Goal: Communication & Community: Answer question/provide support

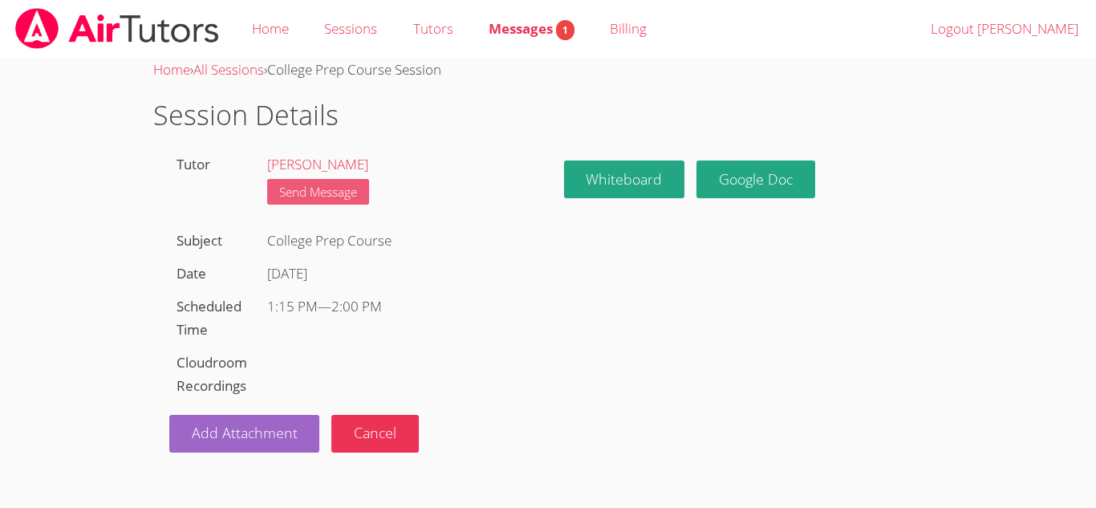
click at [333, 197] on link "Send Message" at bounding box center [318, 192] width 102 height 26
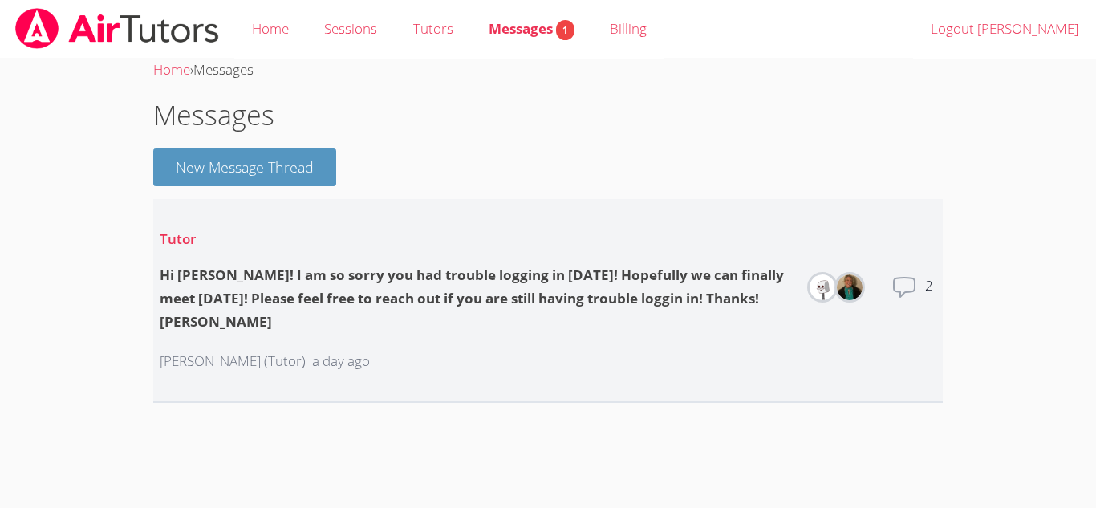
click at [466, 290] on div "Hi [PERSON_NAME]! I am so sorry you had trouble logging in [DATE]! Hopefully we…" at bounding box center [476, 299] width 632 height 70
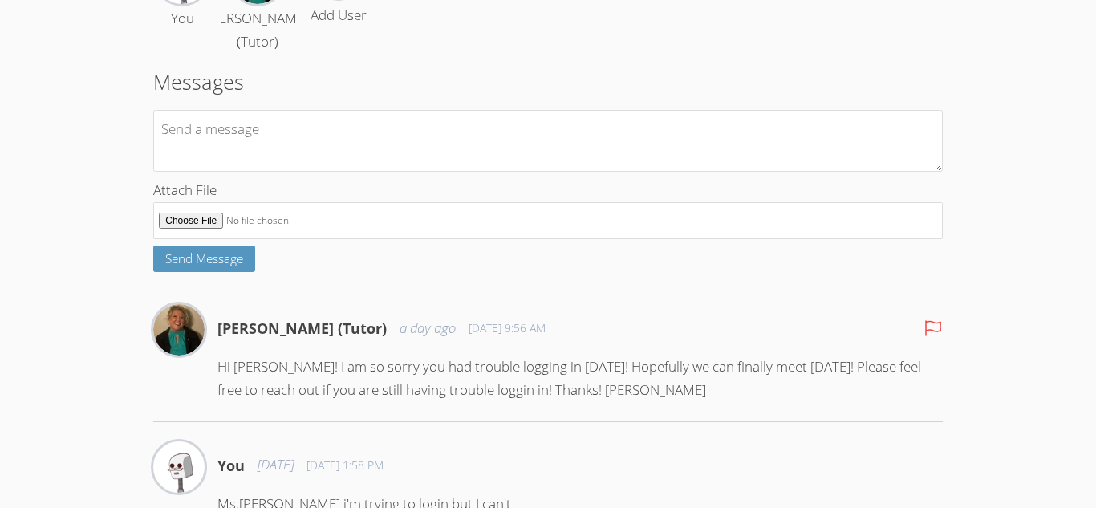
scroll to position [198, 0]
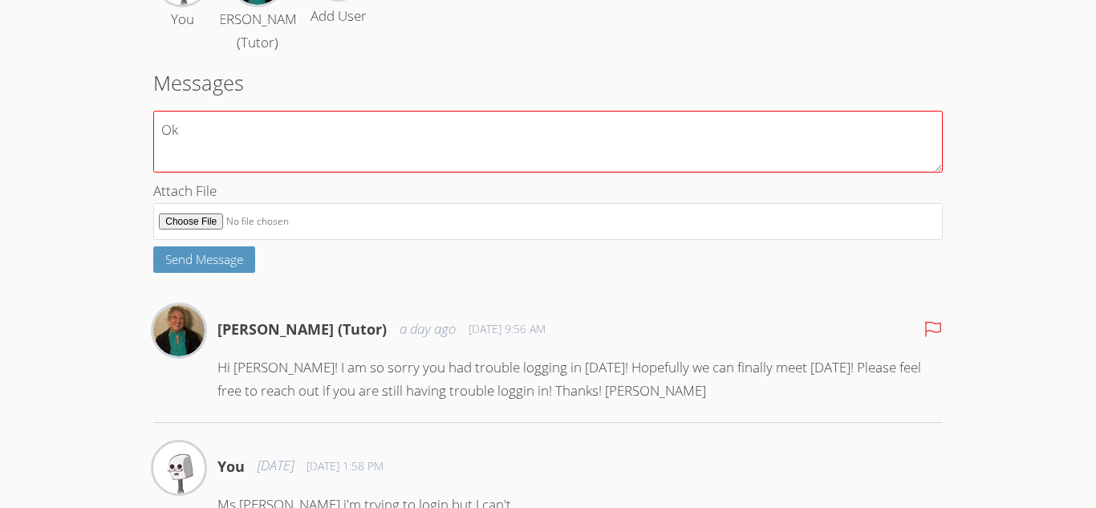
type textarea "O"
type textarea "H"
